Goal: Information Seeking & Learning: Learn about a topic

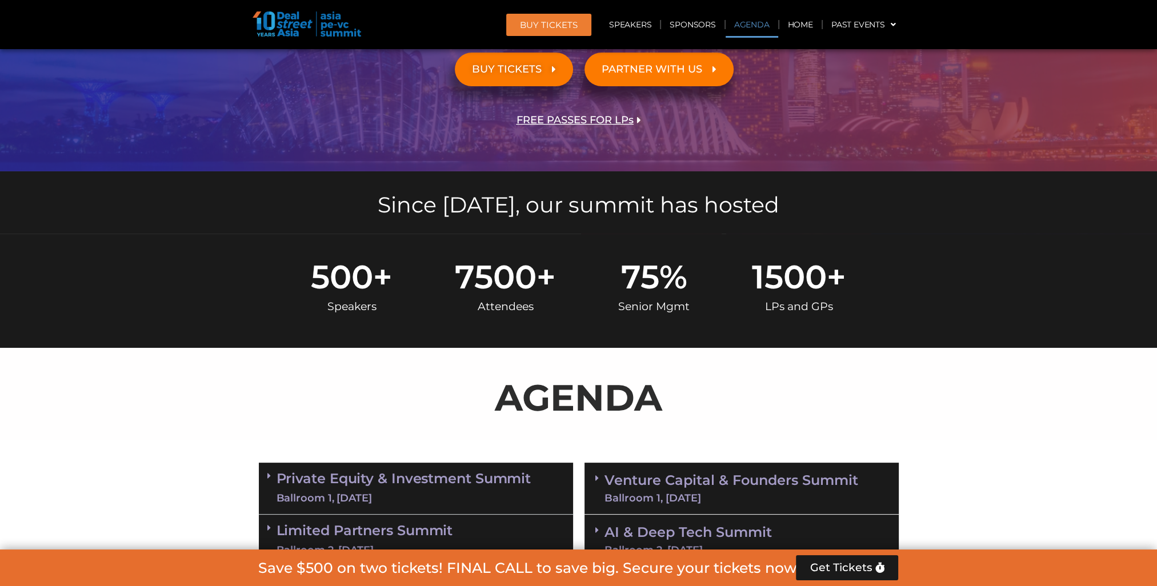
scroll to position [533, 0]
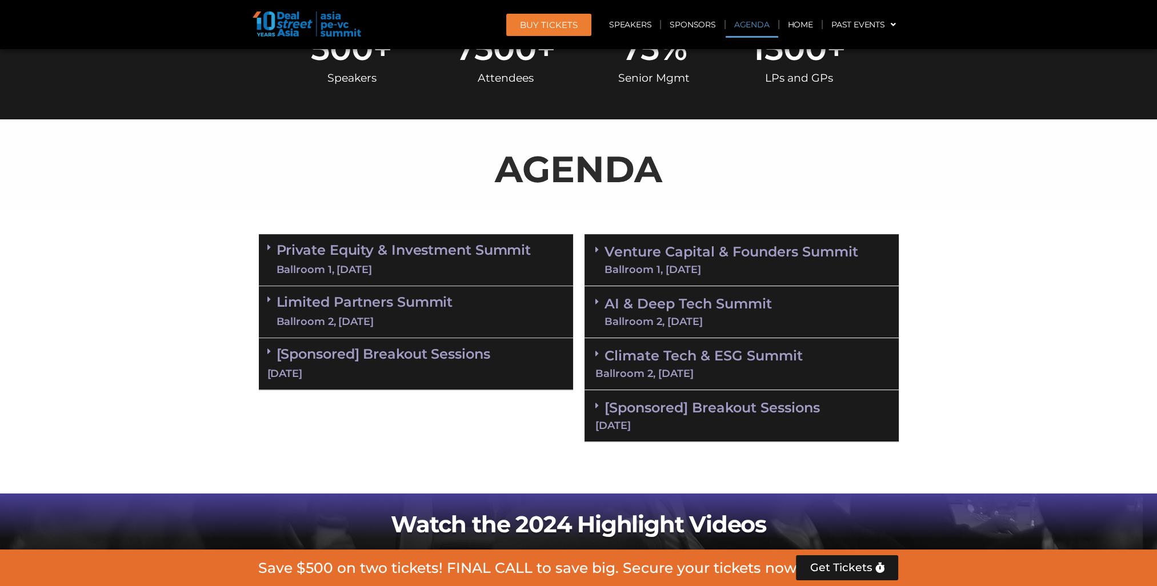
click at [394, 358] on link "[Sponsored] Breakout Sessions [DATE]" at bounding box center [415, 363] width 297 height 35
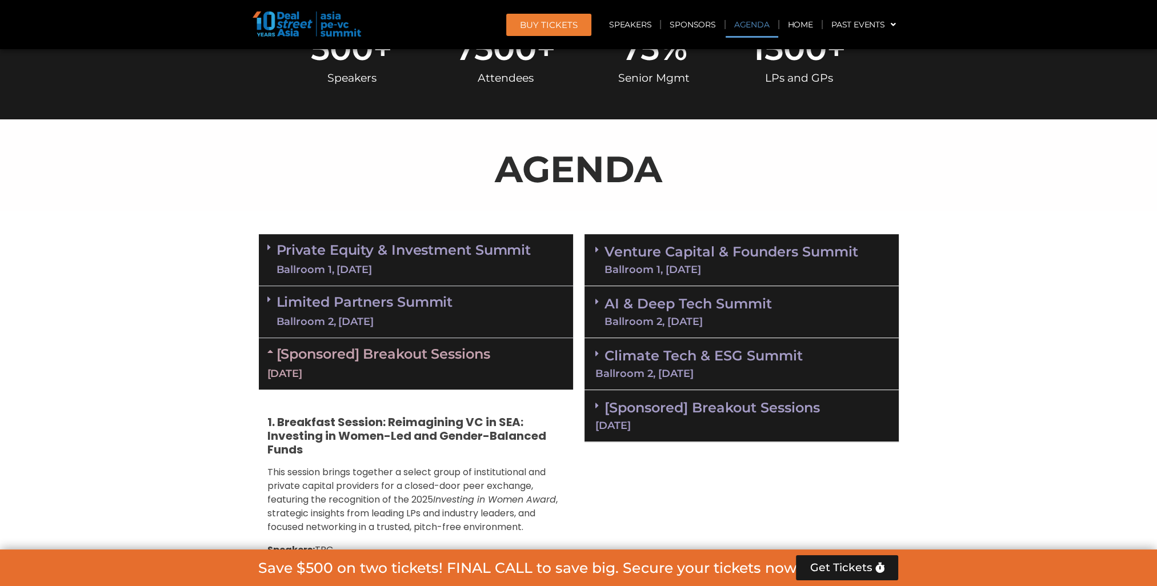
click at [395, 304] on link "Limited Partners [GEOGRAPHIC_DATA] 2, [DATE]" at bounding box center [364, 312] width 177 height 34
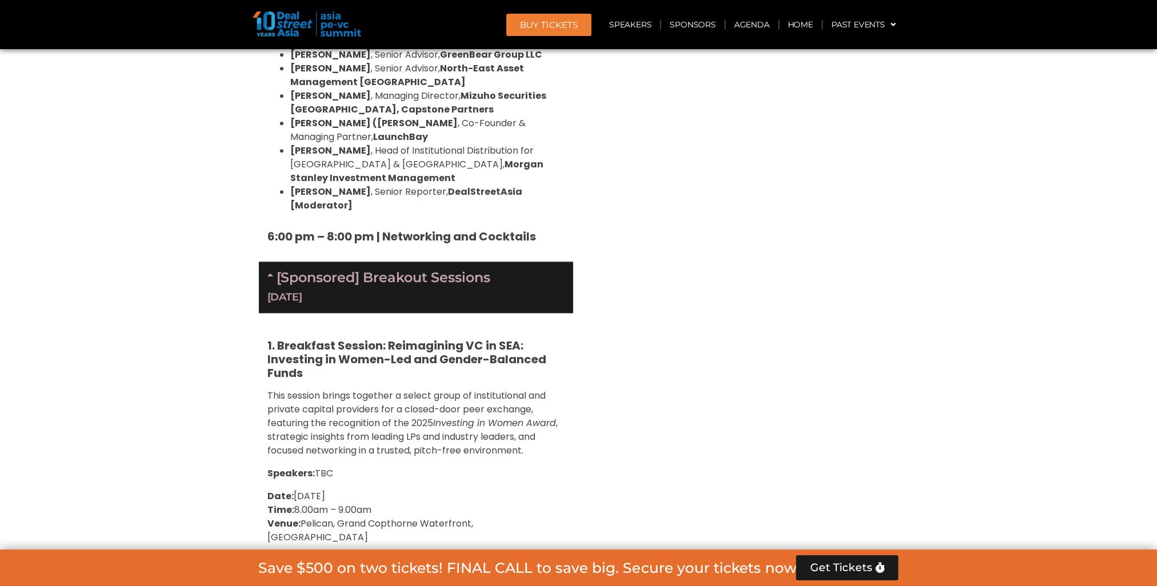
scroll to position [1599, 0]
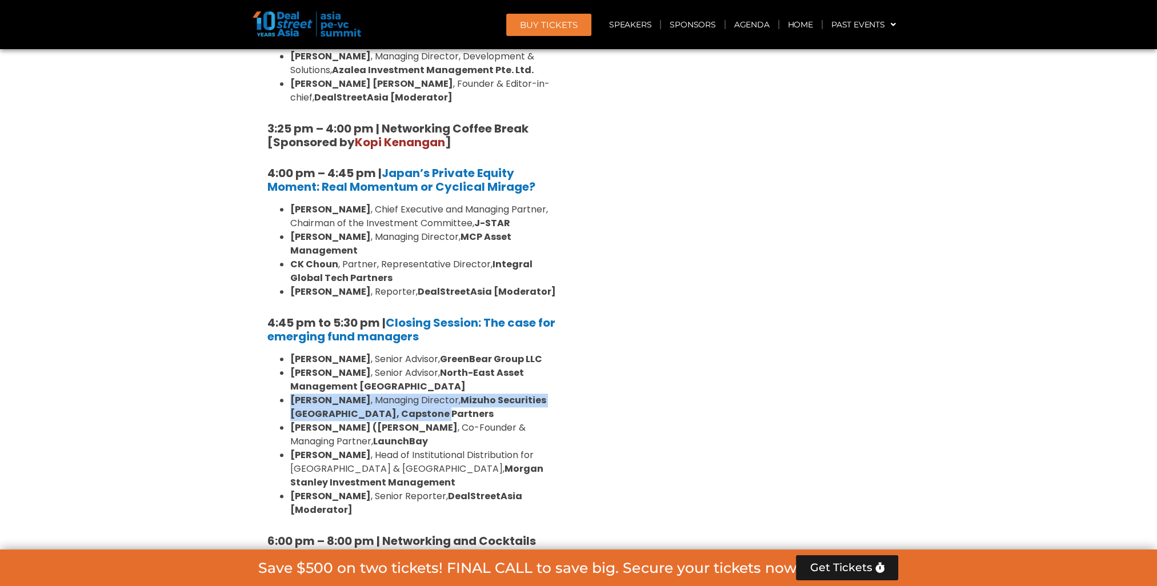
drag, startPoint x: 299, startPoint y: 334, endPoint x: 432, endPoint y: 346, distance: 134.2
click at [432, 394] on li "[PERSON_NAME] , Managing Director, Mizuho Securities [GEOGRAPHIC_DATA], Capston…" at bounding box center [427, 407] width 274 height 27
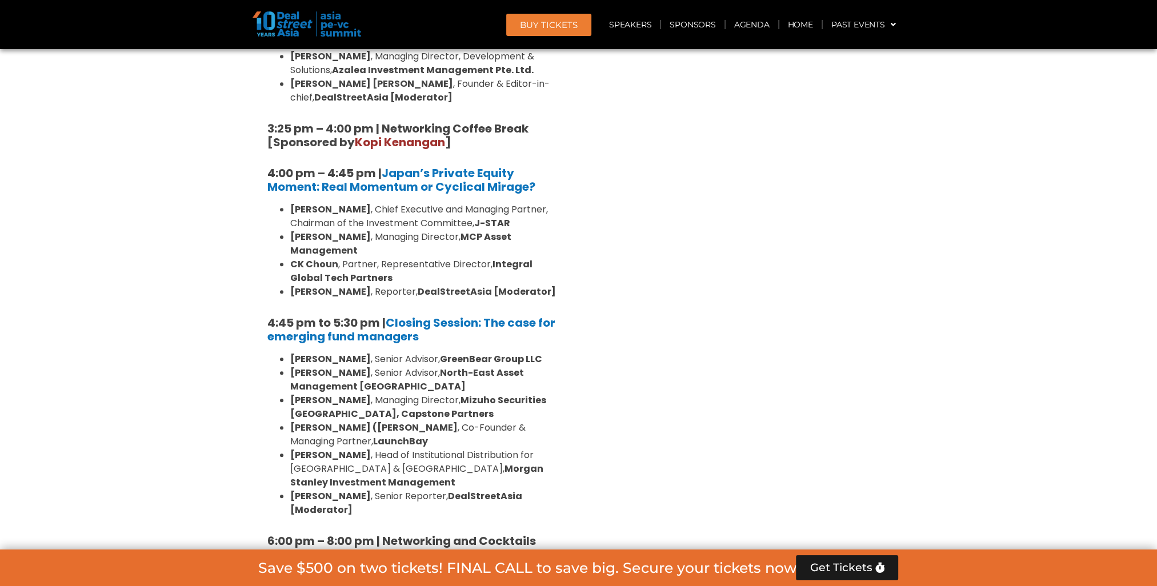
click at [335, 394] on strong "[PERSON_NAME]" at bounding box center [330, 400] width 81 height 13
drag, startPoint x: 444, startPoint y: 397, endPoint x: 551, endPoint y: 396, distance: 106.2
click at [543, 462] on strong "Morgan Stanley Investment Management" at bounding box center [416, 475] width 253 height 27
drag, startPoint x: 388, startPoint y: 367, endPoint x: 384, endPoint y: 339, distance: 27.7
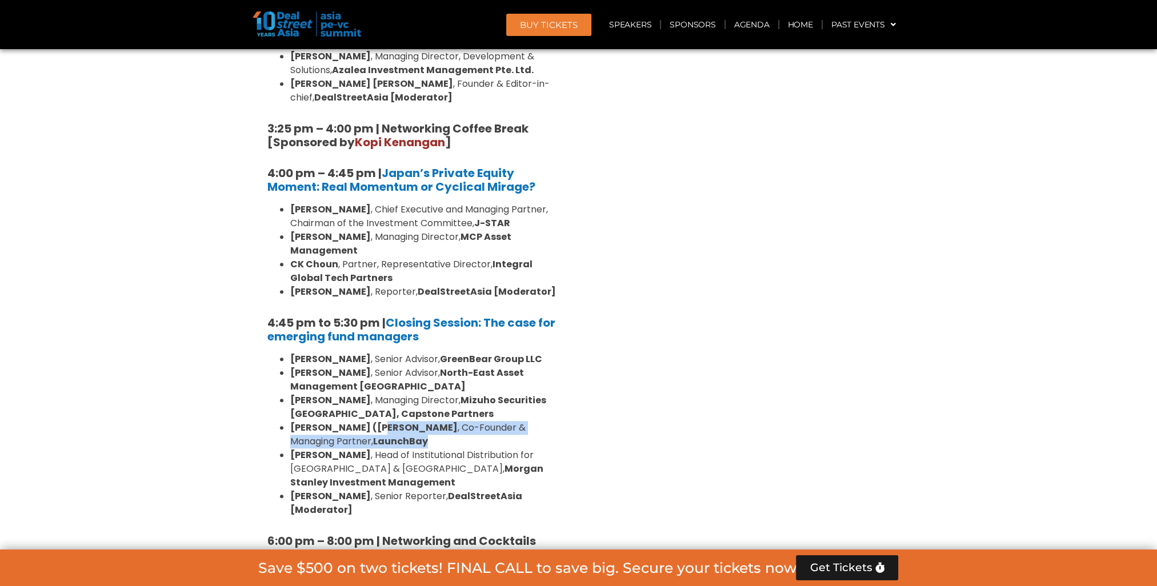
click at [388, 352] on ul "[PERSON_NAME] , Senior Advisor, GreenBear Group LLC [PERSON_NAME] , Senior Advi…" at bounding box center [415, 434] width 297 height 165
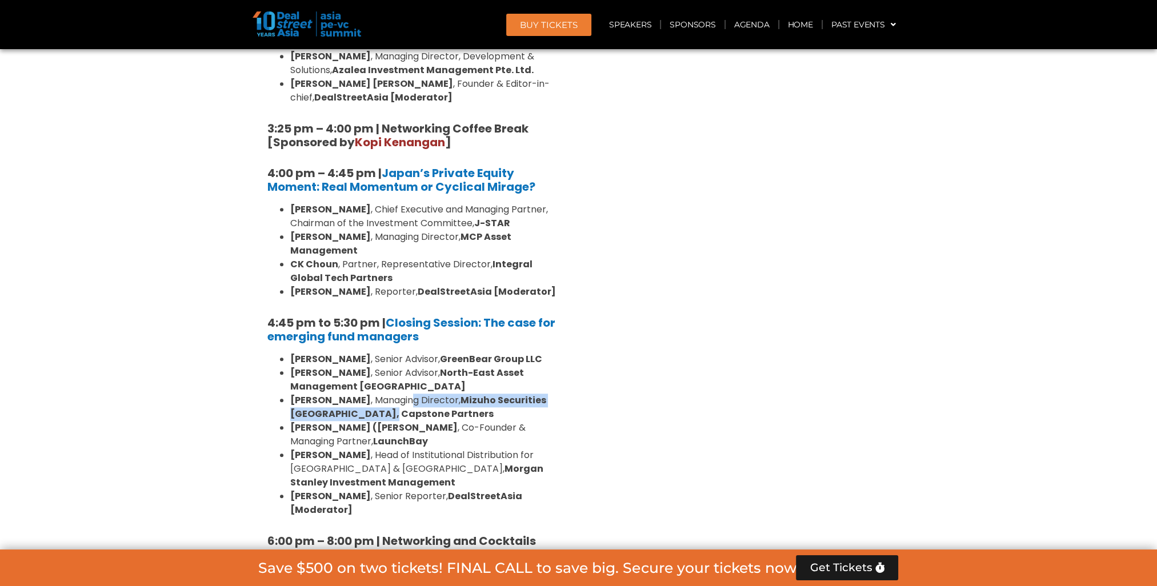
drag, startPoint x: 384, startPoint y: 339, endPoint x: 388, endPoint y: 320, distance: 19.8
click at [388, 352] on ul "[PERSON_NAME] , Senior Advisor, GreenBear Group LLC [PERSON_NAME] , Senior Advi…" at bounding box center [415, 434] width 297 height 165
drag, startPoint x: 388, startPoint y: 320, endPoint x: 504, endPoint y: 379, distance: 130.3
click at [504, 448] on li "[PERSON_NAME] , Head of Institutional Distribution for [GEOGRAPHIC_DATA] & [GEO…" at bounding box center [427, 468] width 274 height 41
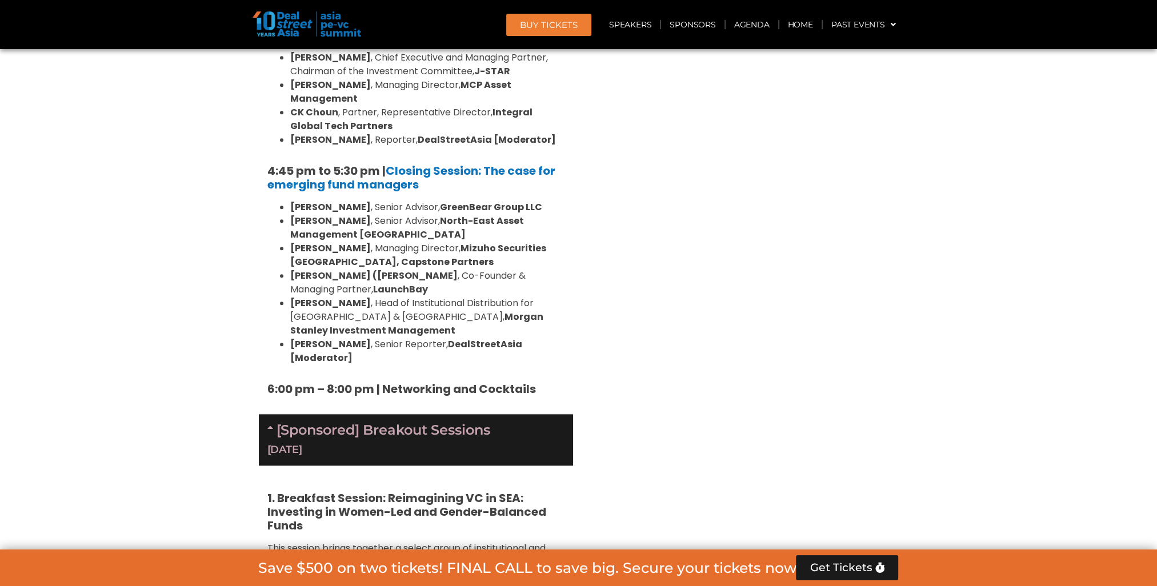
scroll to position [1980, 0]
